Goal: Find specific page/section: Find specific page/section

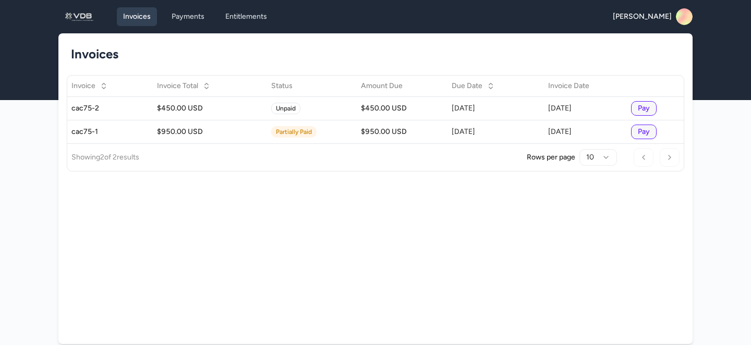
click at [581, 246] on div "Invoices Invoice Invoice Total Status Amount Due Due Date Invoice Date cac75-2 …" at bounding box center [375, 188] width 634 height 311
click at [685, 17] on rect at bounding box center [684, 16] width 17 height 17
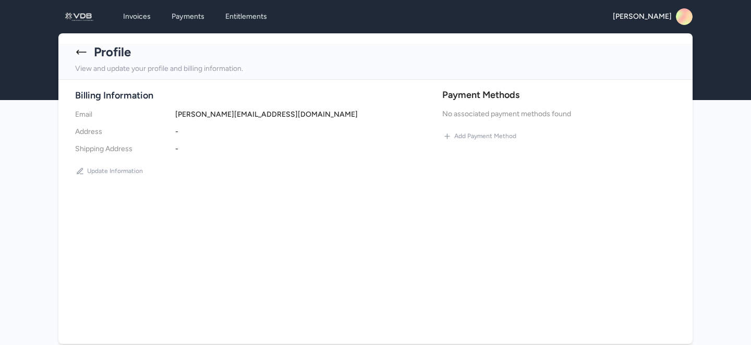
click at [79, 53] on icon at bounding box center [81, 52] width 13 height 13
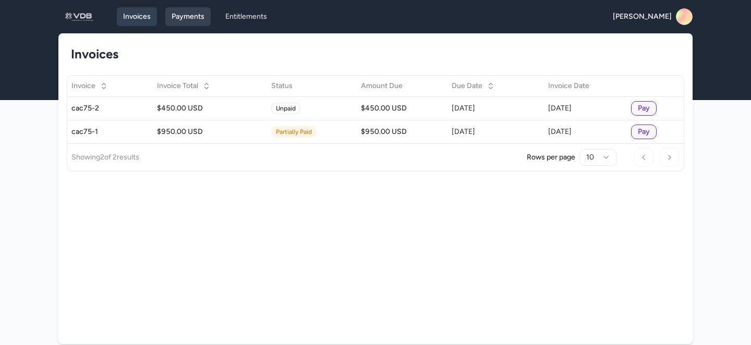
click at [189, 23] on link "Payments" at bounding box center [187, 16] width 45 height 19
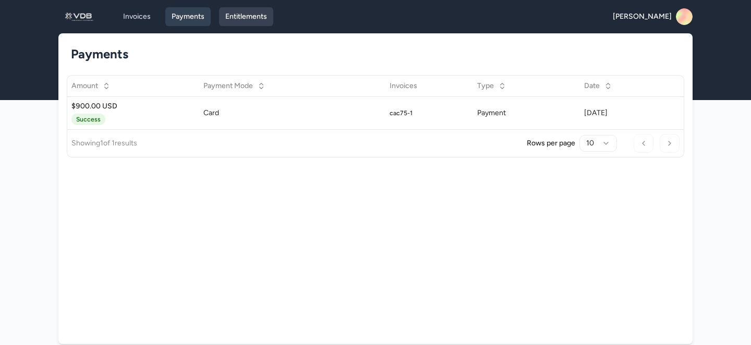
click at [242, 20] on link "Entitlements" at bounding box center [246, 16] width 54 height 19
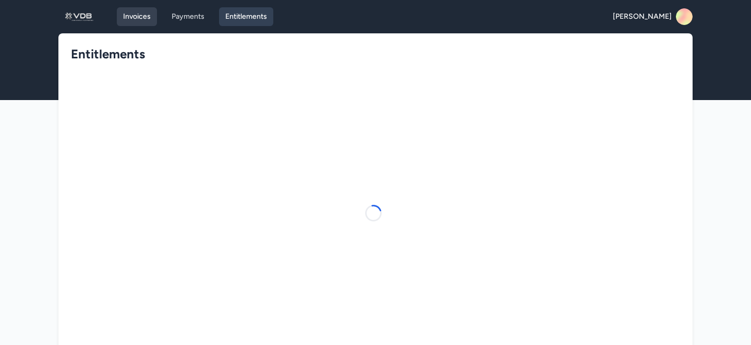
click at [127, 17] on link "Invoices" at bounding box center [137, 16] width 40 height 19
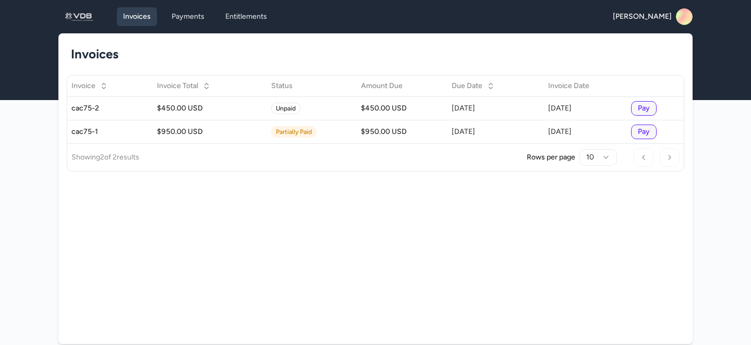
click at [88, 22] on img at bounding box center [79, 16] width 33 height 17
